Goal: Find specific page/section: Find specific page/section

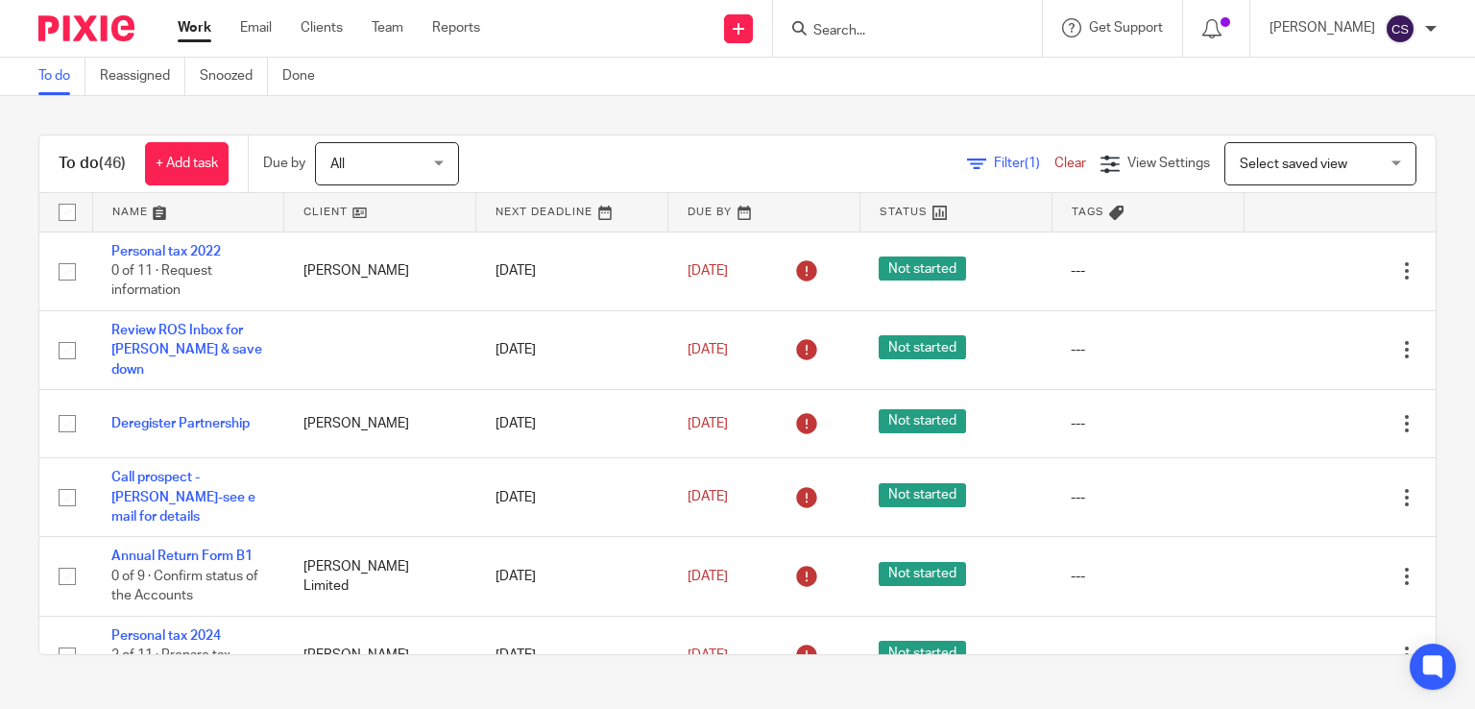
click at [124, 214] on link at bounding box center [188, 212] width 191 height 38
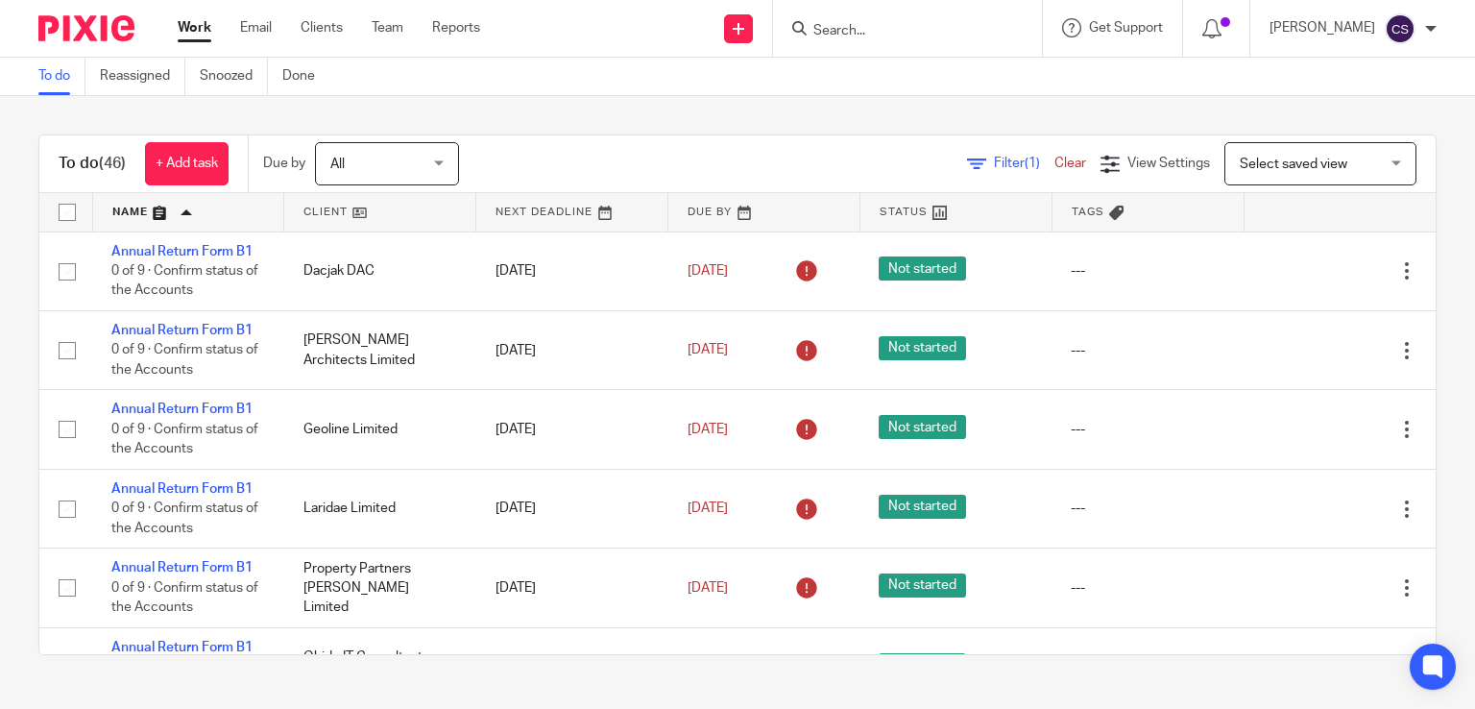
click at [124, 214] on link at bounding box center [188, 212] width 191 height 38
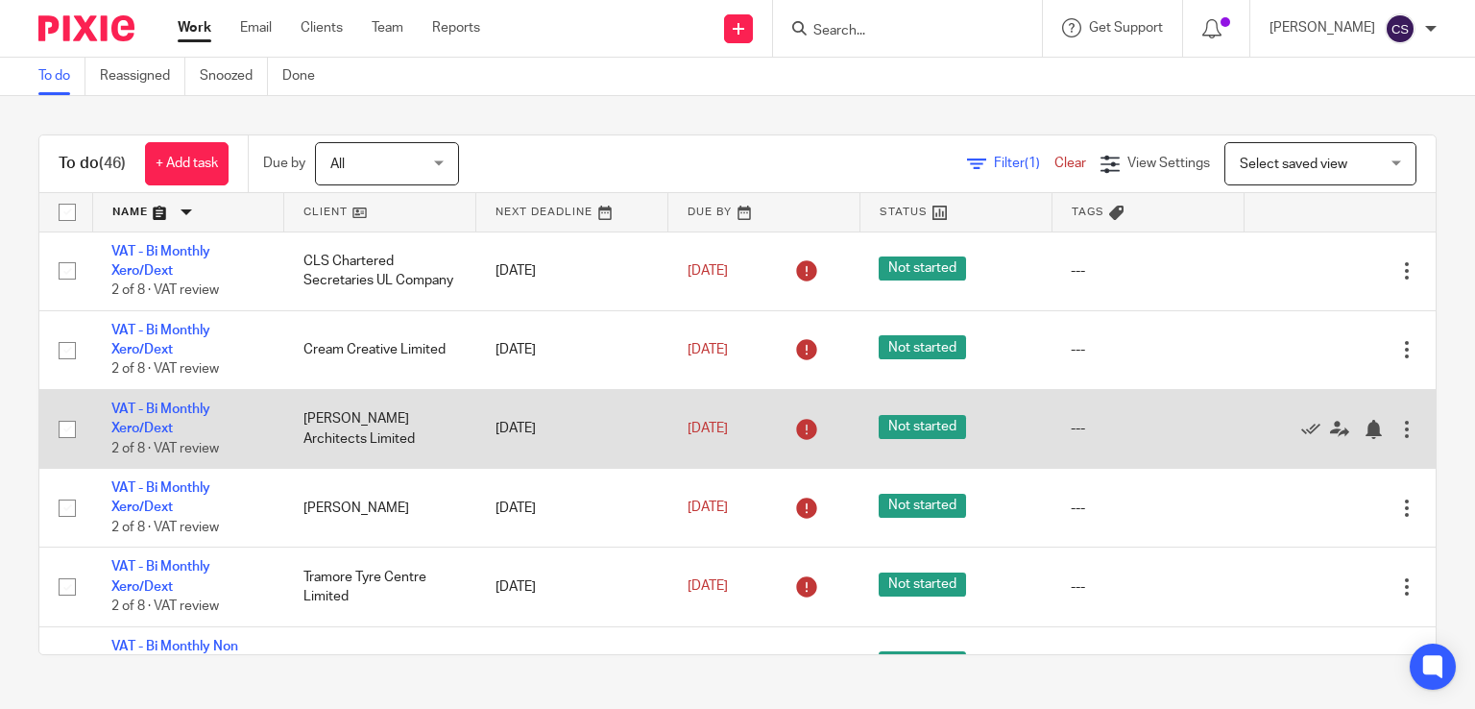
scroll to position [192, 0]
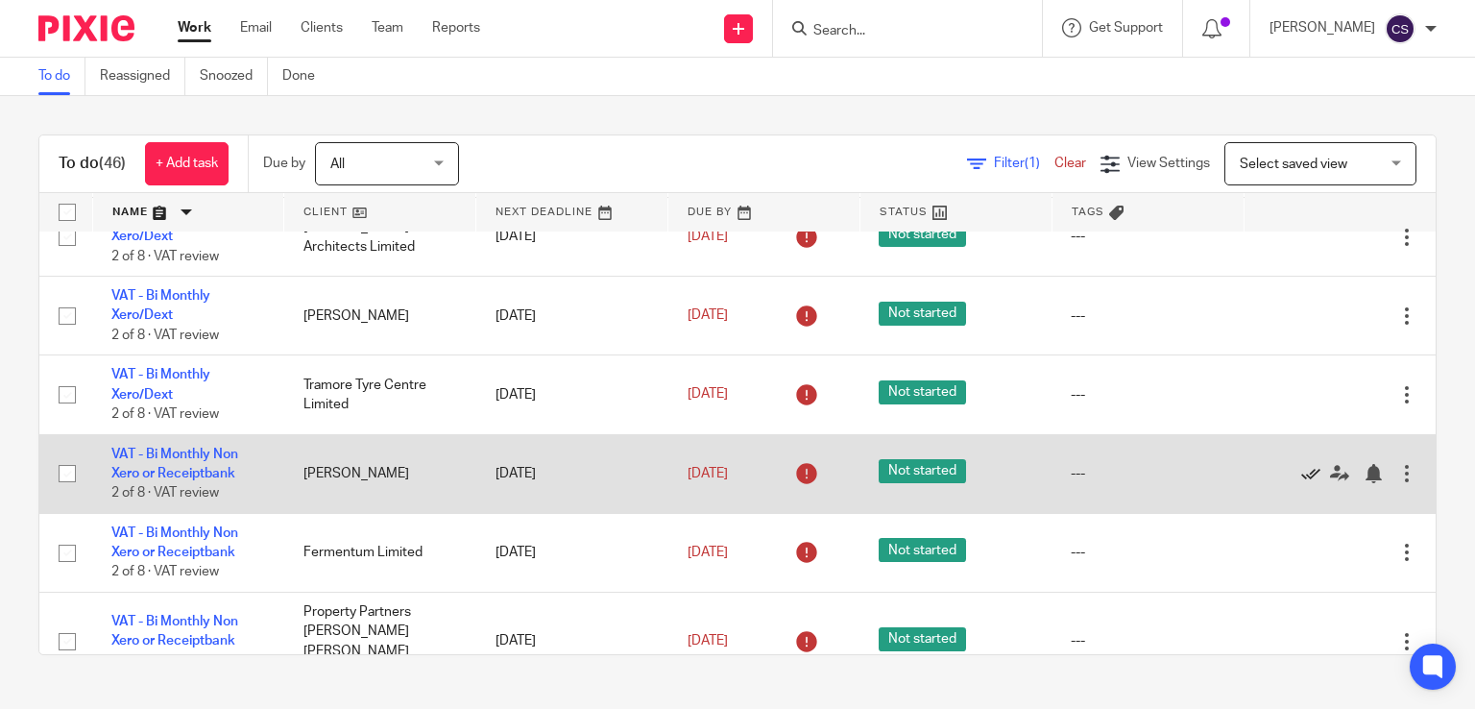
click at [1302, 481] on icon at bounding box center [1311, 473] width 19 height 19
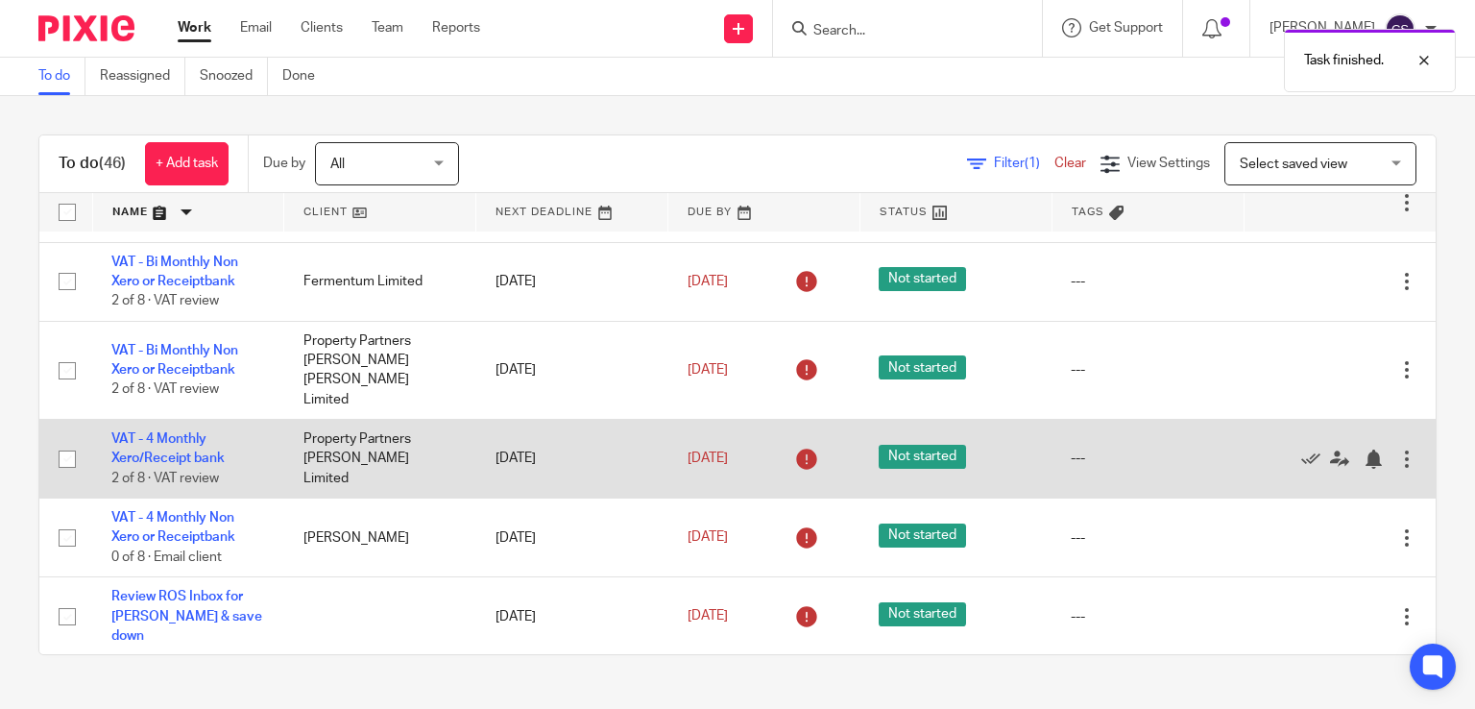
scroll to position [576, 0]
